Goal: Feedback & Contribution: Contribute content

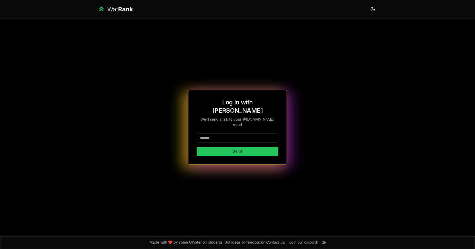
click at [232, 134] on input at bounding box center [238, 137] width 82 height 9
type input "********"
click at [165, 111] on div "Log In with WatIAM We'll send a link to your @[DOMAIN_NAME] email ******** Send" at bounding box center [238, 127] width 296 height 217
click at [229, 146] on button "Send" at bounding box center [238, 150] width 82 height 9
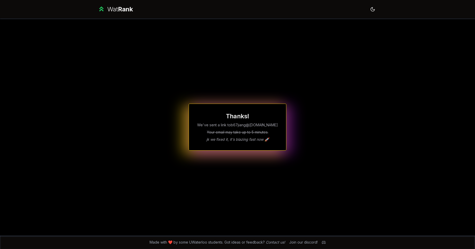
click at [283, 139] on div "Thanks! We've sent a link to b67jiang @[DOMAIN_NAME] Your email may take up to …" at bounding box center [238, 126] width 98 height 47
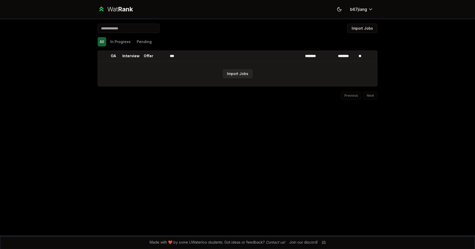
click at [244, 74] on button "Import Jobs" at bounding box center [238, 73] width 30 height 9
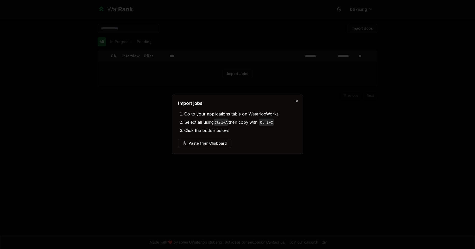
click at [219, 132] on li "Click the button below!" at bounding box center [240, 130] width 113 height 8
click at [205, 145] on button "Paste from Clipboard" at bounding box center [204, 142] width 53 height 9
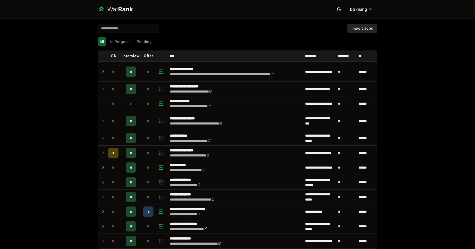
click at [371, 32] on button "Import Jobs" at bounding box center [363, 28] width 30 height 9
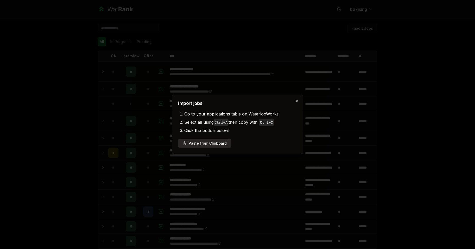
click at [214, 142] on button "Paste from Clipboard" at bounding box center [204, 142] width 53 height 9
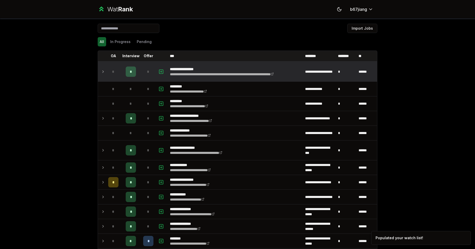
click at [101, 73] on icon at bounding box center [103, 71] width 4 height 6
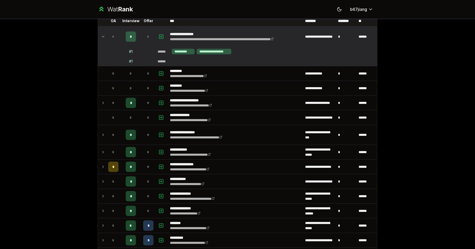
scroll to position [154, 0]
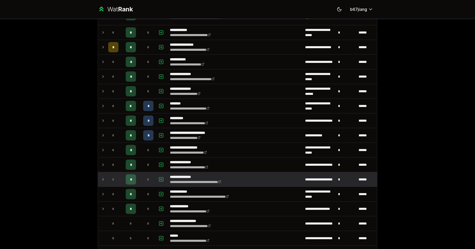
click at [101, 181] on icon at bounding box center [103, 179] width 4 height 6
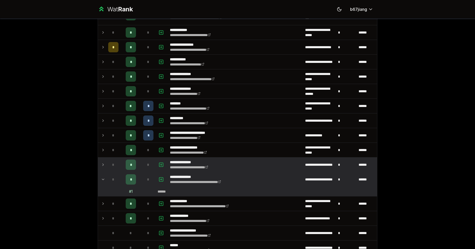
click at [103, 168] on td at bounding box center [102, 164] width 8 height 14
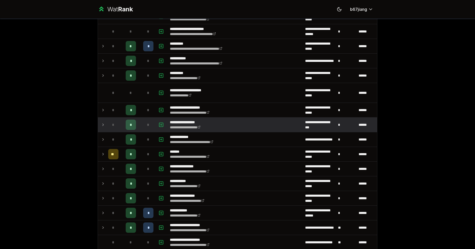
scroll to position [463, 0]
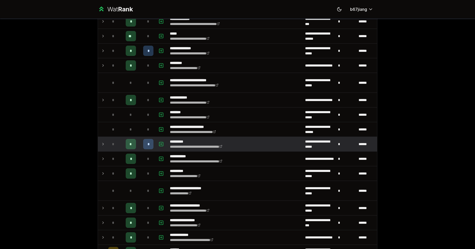
click at [102, 146] on icon at bounding box center [103, 144] width 4 height 6
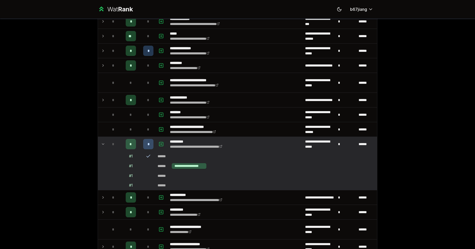
click at [131, 158] on div "# 1" at bounding box center [131, 155] width 4 height 5
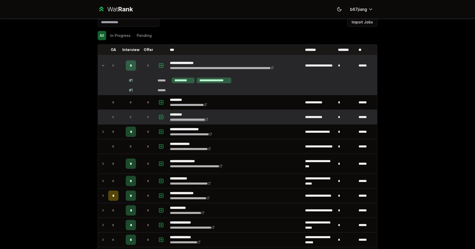
scroll to position [0, 0]
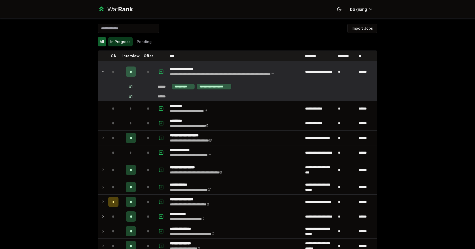
click at [122, 40] on button "In Progress" at bounding box center [120, 41] width 24 height 9
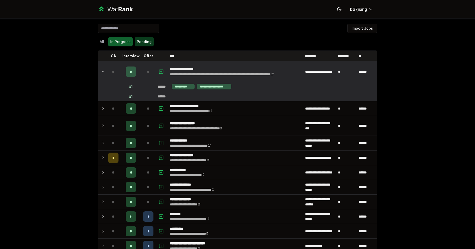
click at [143, 40] on button "Pending" at bounding box center [144, 41] width 19 height 9
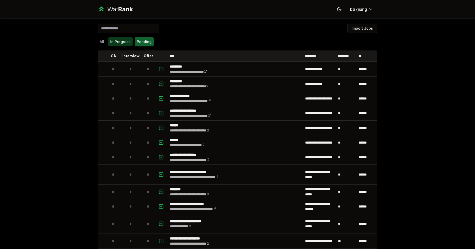
click at [115, 42] on button "In Progress" at bounding box center [120, 41] width 24 height 9
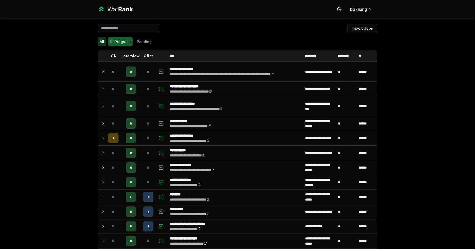
click at [98, 41] on button "All" at bounding box center [102, 41] width 8 height 9
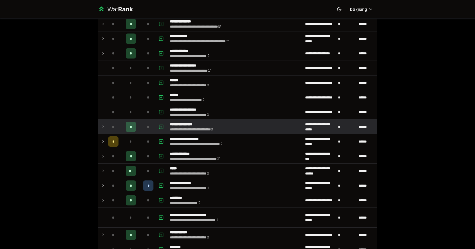
scroll to position [401, 0]
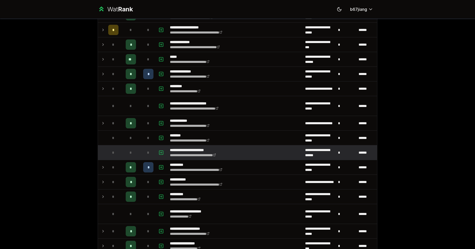
click at [106, 155] on td "*" at bounding box center [113, 152] width 14 height 14
click at [159, 155] on icon "button" at bounding box center [161, 152] width 5 height 6
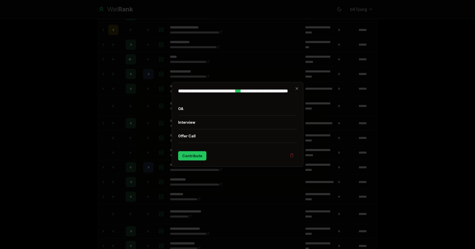
click at [295, 89] on h2 "**********" at bounding box center [237, 93] width 119 height 9
click at [299, 89] on div "**********" at bounding box center [238, 124] width 132 height 85
click at [296, 88] on icon "button" at bounding box center [297, 88] width 4 height 4
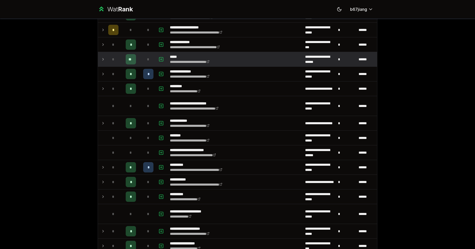
click at [98, 60] on td at bounding box center [102, 59] width 8 height 14
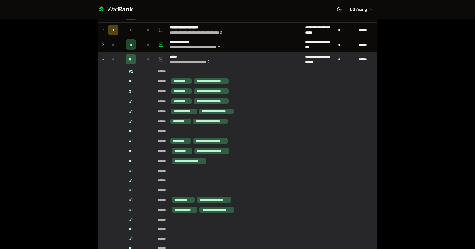
click at [101, 60] on icon at bounding box center [103, 59] width 4 height 6
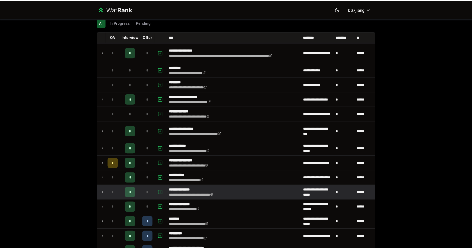
scroll to position [0, 0]
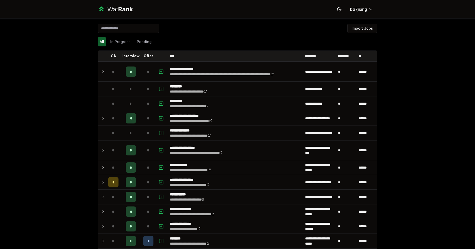
click at [116, 9] on div "Wat Rank" at bounding box center [120, 9] width 26 height 8
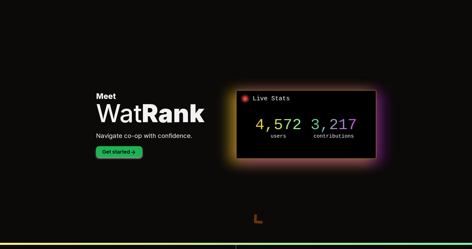
click at [119, 155] on button "Get started" at bounding box center [119, 151] width 46 height 11
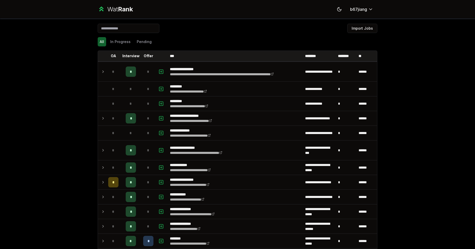
click at [119, 8] on span "Rank" at bounding box center [125, 8] width 15 height 7
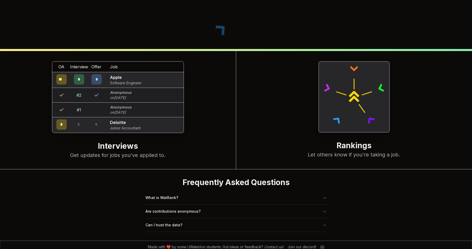
scroll to position [198, 0]
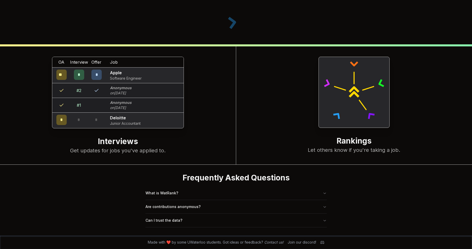
click at [313, 227] on div "Frequently Asked Questions What is WatRank? Are contributions anonymous? Can I …" at bounding box center [236, 199] width 198 height 71
click at [318, 223] on button "Can I trust the data?" at bounding box center [235, 219] width 181 height 13
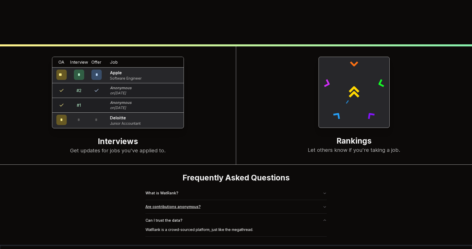
click at [324, 212] on button "Are contributions anonymous?" at bounding box center [235, 206] width 181 height 13
click at [325, 197] on button "What is WatRank?" at bounding box center [235, 192] width 181 height 13
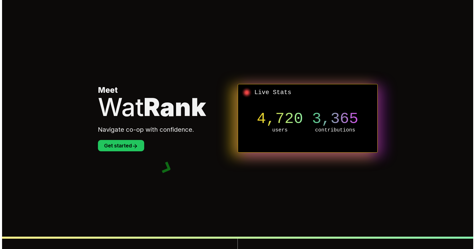
scroll to position [0, 0]
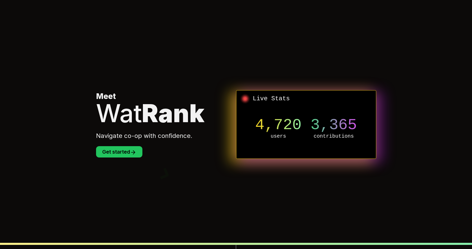
click at [117, 158] on section "Meet Wat Rank Navigate co-op with confidence. Get started Live Stats 4,720 user…" at bounding box center [236, 124] width 296 height 249
click at [121, 158] on section "Meet Wat Rank Navigate co-op with confidence. Get started Live Stats 4,720 user…" at bounding box center [236, 124] width 296 height 249
click at [126, 157] on button "Get started" at bounding box center [119, 151] width 46 height 11
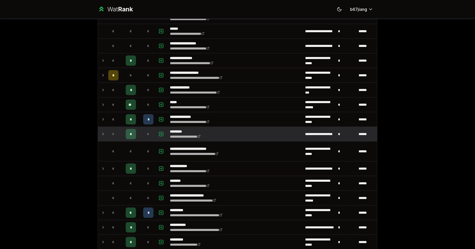
scroll to position [401, 0]
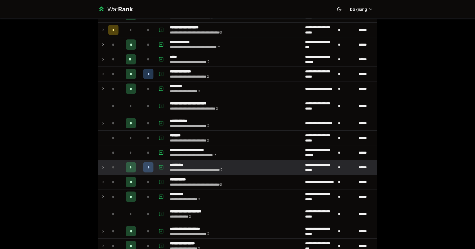
click at [102, 169] on icon at bounding box center [103, 167] width 4 height 6
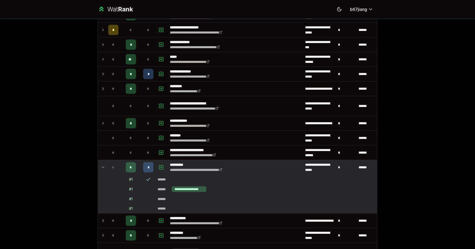
click at [126, 207] on td "# 1" at bounding box center [131, 208] width 21 height 9
click at [108, 168] on div "*" at bounding box center [113, 167] width 10 height 10
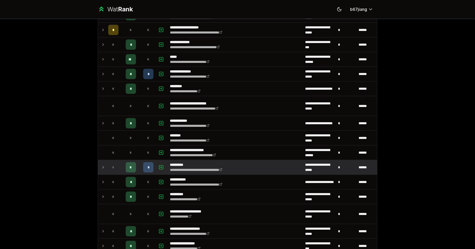
click at [161, 167] on icon "button" at bounding box center [161, 167] width 0 height 2
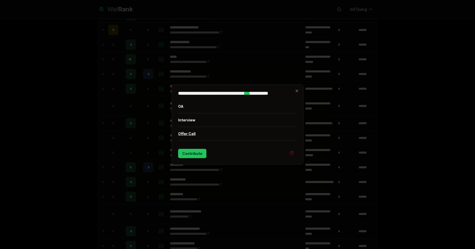
click at [195, 133] on button "Offer Call" at bounding box center [237, 133] width 119 height 13
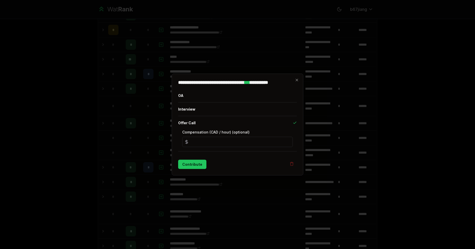
click at [260, 142] on input "*" at bounding box center [237, 142] width 111 height 10
click at [200, 166] on button "Contribute" at bounding box center [192, 164] width 28 height 9
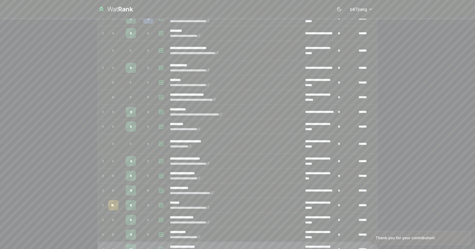
scroll to position [463, 0]
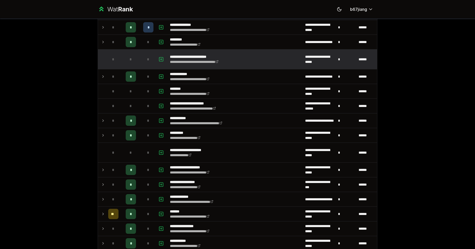
click at [112, 59] on span "*" at bounding box center [113, 59] width 2 height 5
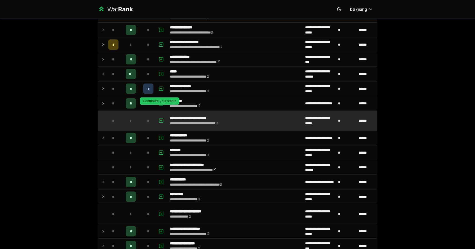
scroll to position [401, 0]
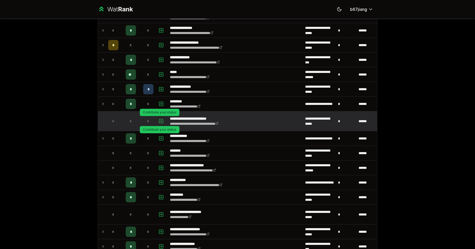
click at [159, 120] on icon "button" at bounding box center [161, 121] width 5 height 6
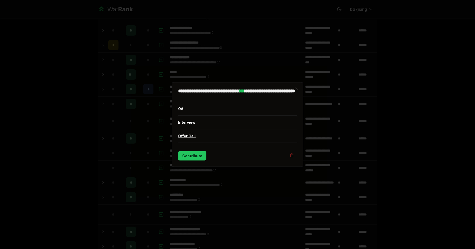
click at [204, 137] on button "Offer Call" at bounding box center [237, 135] width 119 height 13
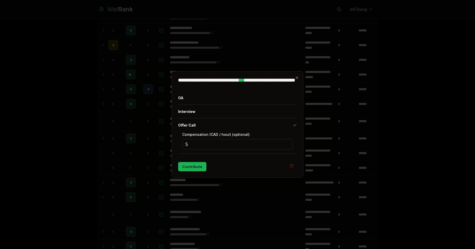
click at [194, 168] on button "Contribute" at bounding box center [192, 166] width 28 height 9
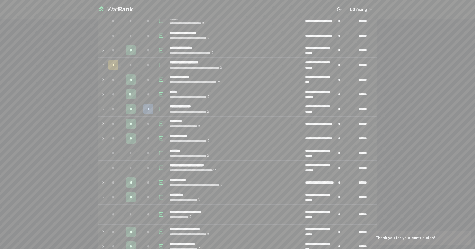
scroll to position [0, 0]
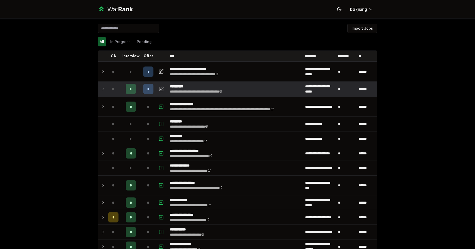
click at [101, 86] on icon at bounding box center [103, 89] width 4 height 6
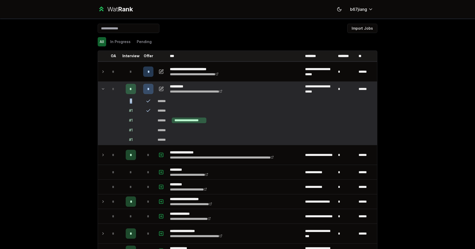
drag, startPoint x: 130, startPoint y: 102, endPoint x: 123, endPoint y: 101, distance: 6.8
click at [123, 101] on td "0" at bounding box center [131, 100] width 21 height 9
click at [129, 92] on div "*" at bounding box center [131, 89] width 10 height 10
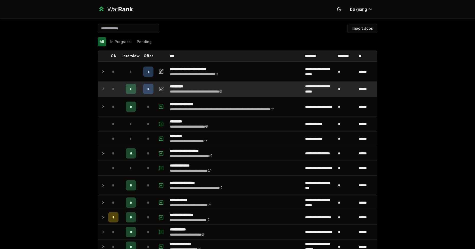
click at [129, 91] on div "*" at bounding box center [131, 89] width 10 height 10
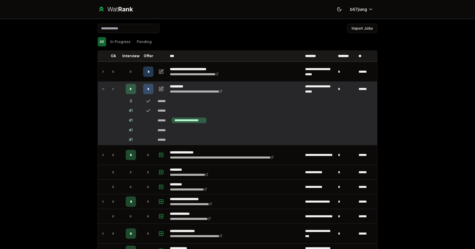
click at [136, 100] on td "0" at bounding box center [131, 100] width 21 height 9
click at [146, 101] on icon at bounding box center [148, 100] width 5 height 5
click at [159, 89] on icon "button" at bounding box center [161, 89] width 5 height 6
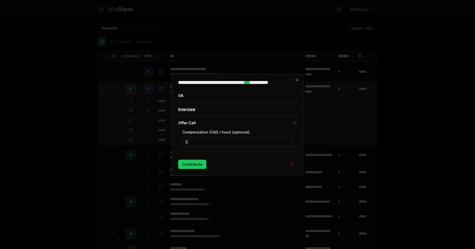
click at [199, 111] on button "Interview" at bounding box center [237, 108] width 119 height 13
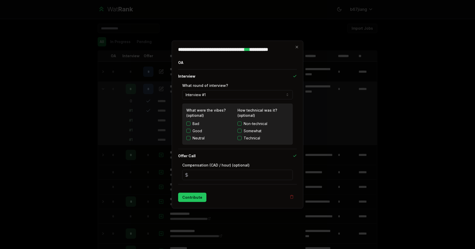
click at [188, 132] on button "Good" at bounding box center [189, 131] width 4 height 4
click at [239, 130] on button "Somewhat" at bounding box center [240, 131] width 4 height 4
click at [238, 138] on button "Technical" at bounding box center [240, 138] width 4 height 4
drag, startPoint x: 197, startPoint y: 198, endPoint x: 202, endPoint y: 195, distance: 6.4
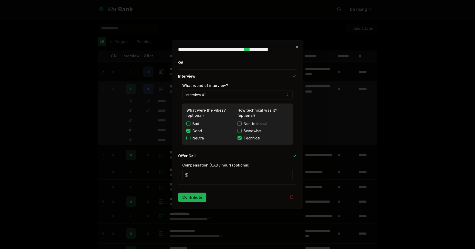
click at [197, 198] on button "Contribute" at bounding box center [192, 196] width 28 height 9
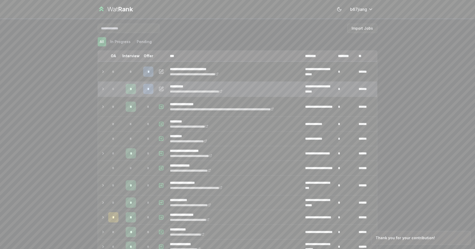
click at [103, 91] on tr "**********" at bounding box center [237, 89] width 279 height 15
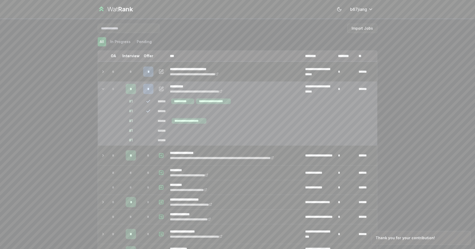
click at [130, 91] on div "*" at bounding box center [131, 89] width 10 height 10
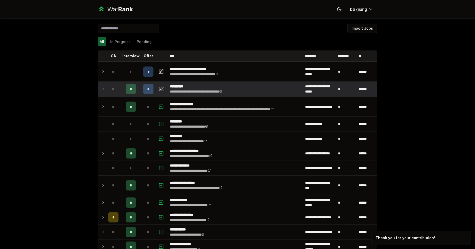
click at [147, 90] on span "*" at bounding box center [148, 88] width 2 height 5
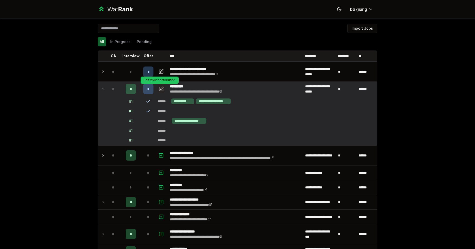
click at [158, 88] on button "button" at bounding box center [161, 89] width 7 height 8
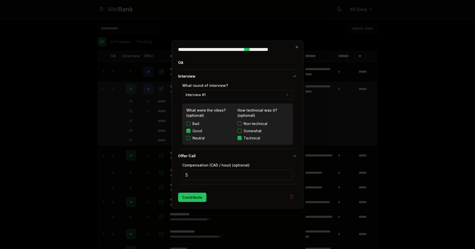
click at [217, 95] on button "Interview #1" at bounding box center [237, 94] width 111 height 9
select select "*"
click at [198, 201] on button "Contribute" at bounding box center [192, 196] width 28 height 9
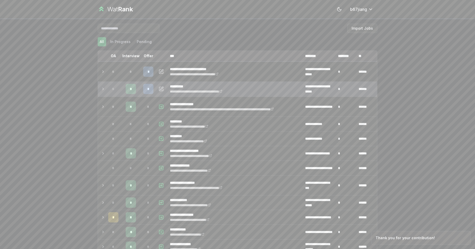
click at [104, 88] on td at bounding box center [102, 89] width 8 height 14
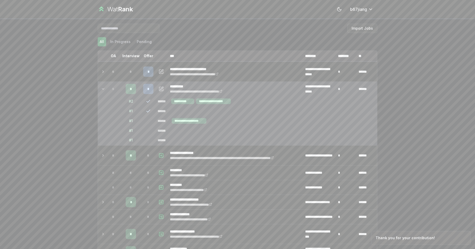
click at [130, 101] on div "# 2" at bounding box center [131, 101] width 4 height 5
click at [160, 89] on icon "button" at bounding box center [161, 89] width 5 height 6
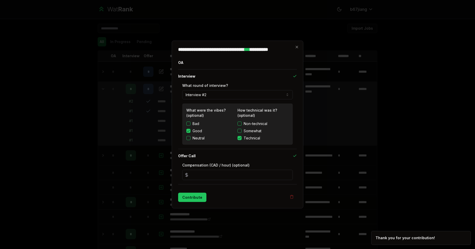
click at [201, 96] on button "Interview #2" at bounding box center [237, 94] width 111 height 9
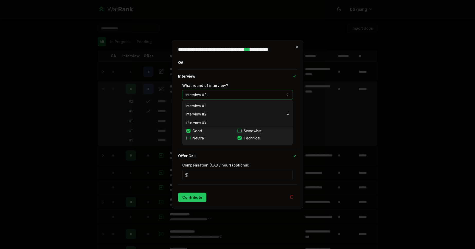
select select "*"
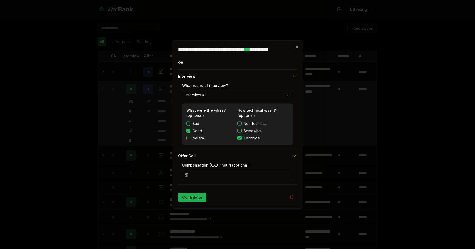
click at [202, 201] on button "Contribute" at bounding box center [192, 196] width 28 height 9
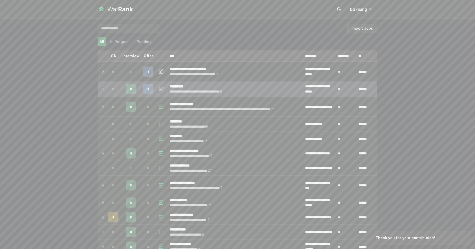
click at [98, 87] on td at bounding box center [102, 89] width 8 height 14
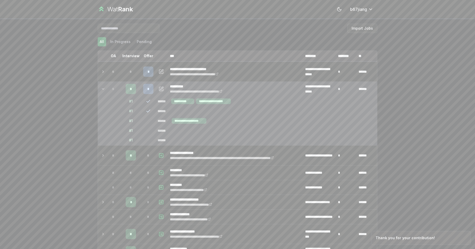
click at [103, 86] on td at bounding box center [102, 89] width 8 height 14
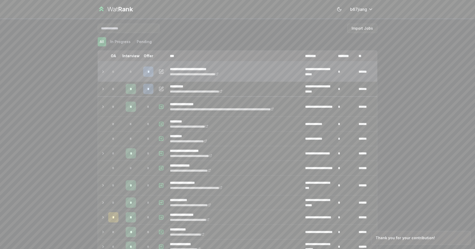
click at [104, 73] on td at bounding box center [102, 72] width 8 height 20
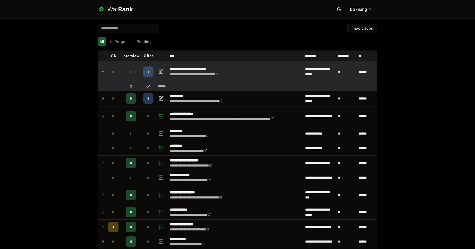
click at [106, 72] on td "*" at bounding box center [113, 72] width 14 height 20
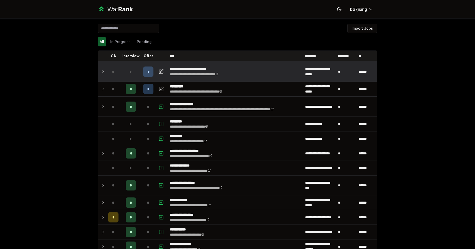
click at [104, 73] on td at bounding box center [102, 72] width 8 height 20
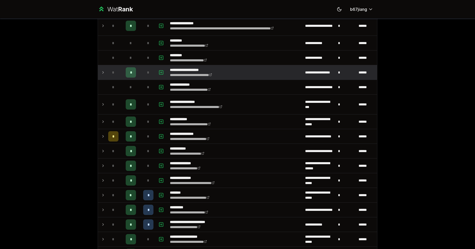
scroll to position [93, 0]
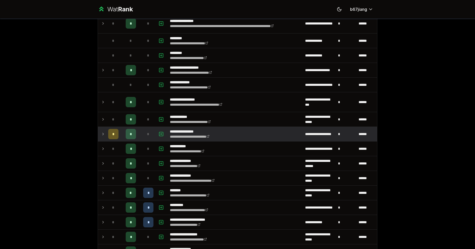
click at [101, 135] on icon at bounding box center [103, 134] width 4 height 6
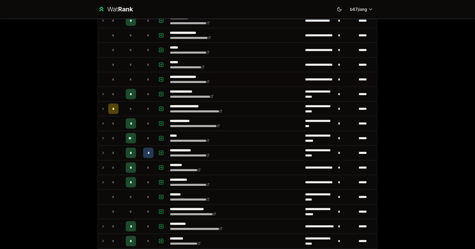
scroll to position [463, 0]
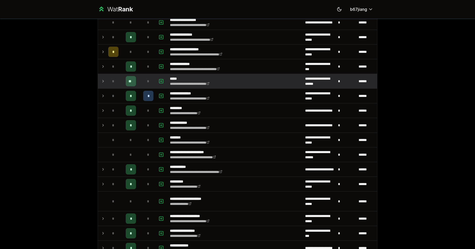
click at [103, 83] on icon at bounding box center [103, 81] width 4 height 6
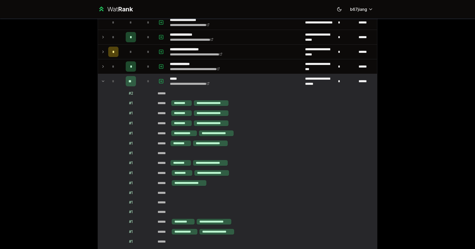
click at [101, 83] on icon at bounding box center [103, 81] width 4 height 6
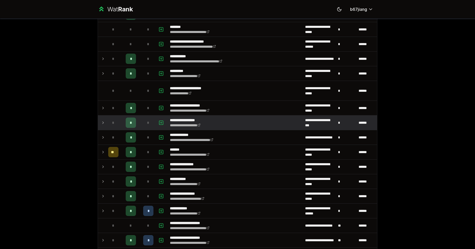
scroll to position [587, 0]
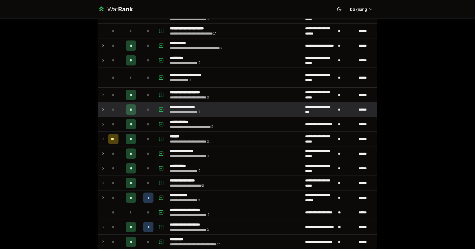
click at [106, 110] on td "*" at bounding box center [113, 109] width 14 height 14
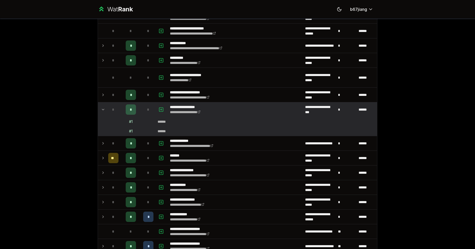
click at [103, 110] on icon at bounding box center [103, 109] width 4 height 6
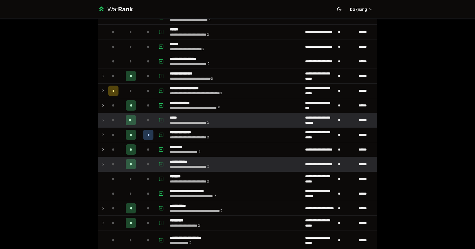
scroll to position [421, 0]
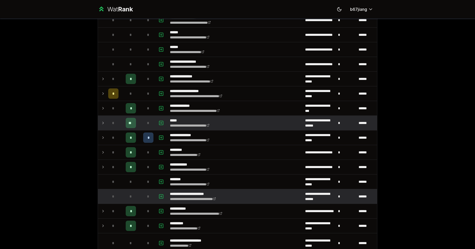
click at [103, 197] on td at bounding box center [102, 196] width 8 height 14
